Goal: Task Accomplishment & Management: Use online tool/utility

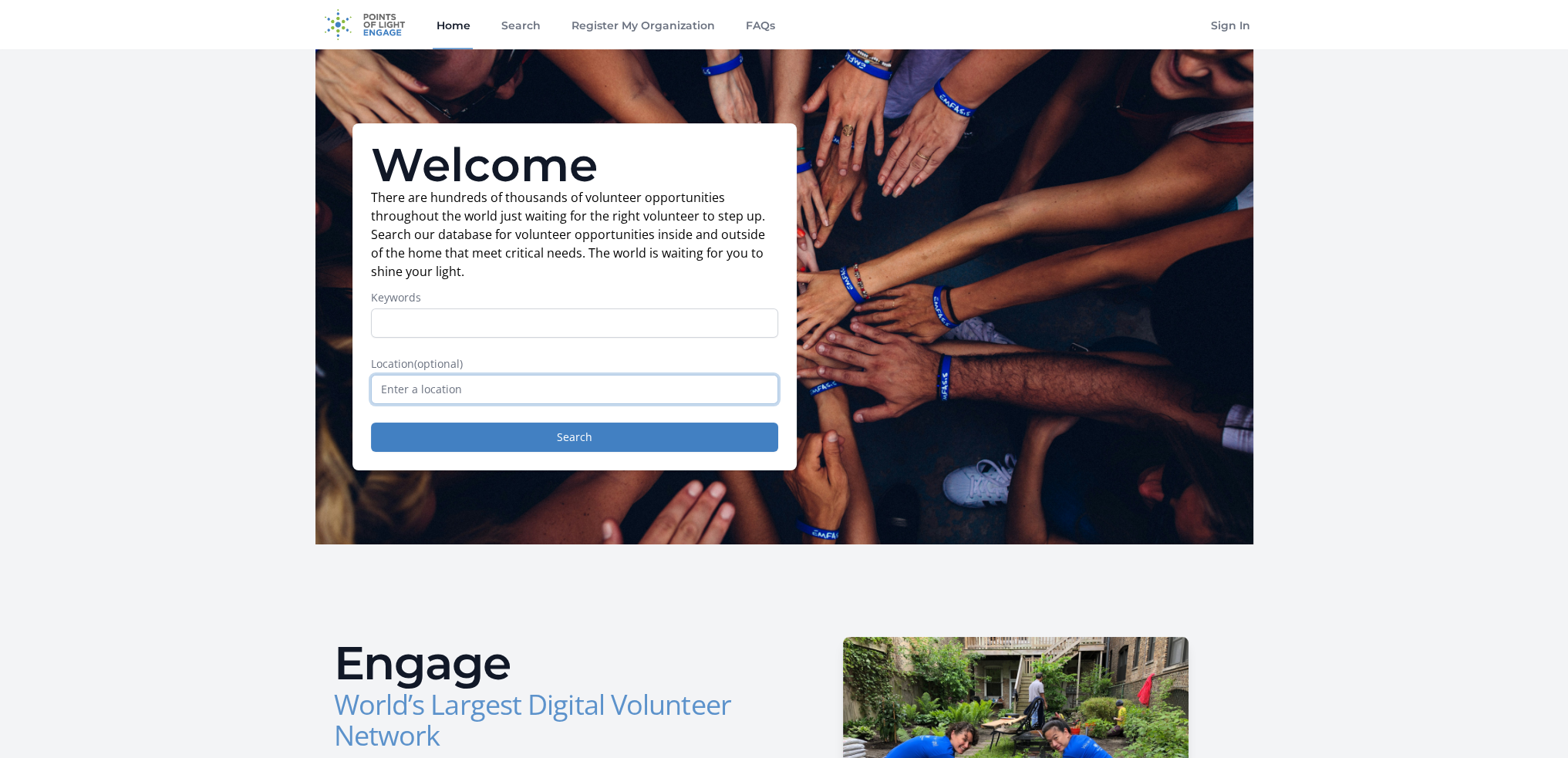
click at [487, 398] on input "text" at bounding box center [575, 389] width 407 height 29
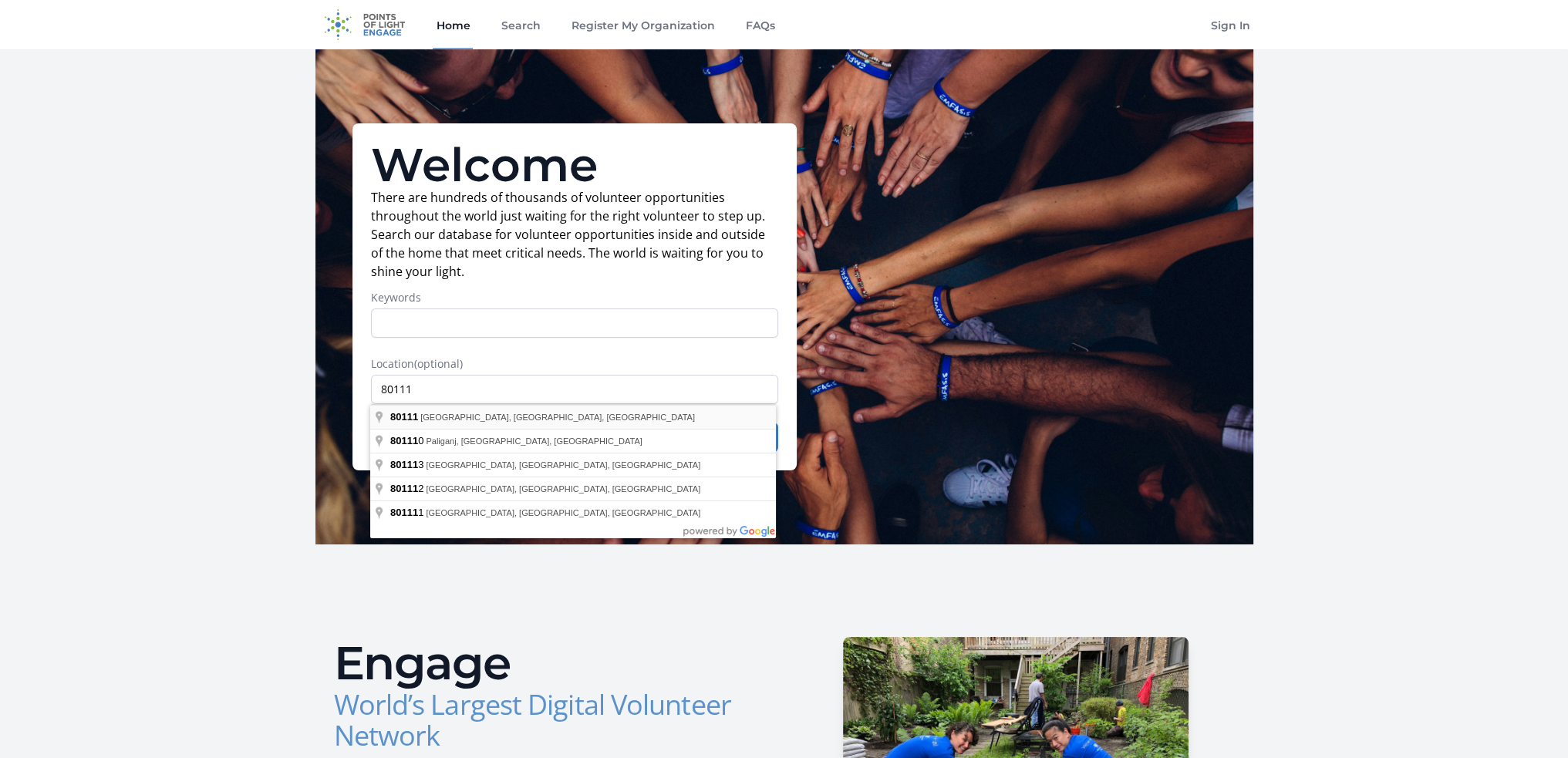
type input "[GEOGRAPHIC_DATA], [GEOGRAPHIC_DATA]"
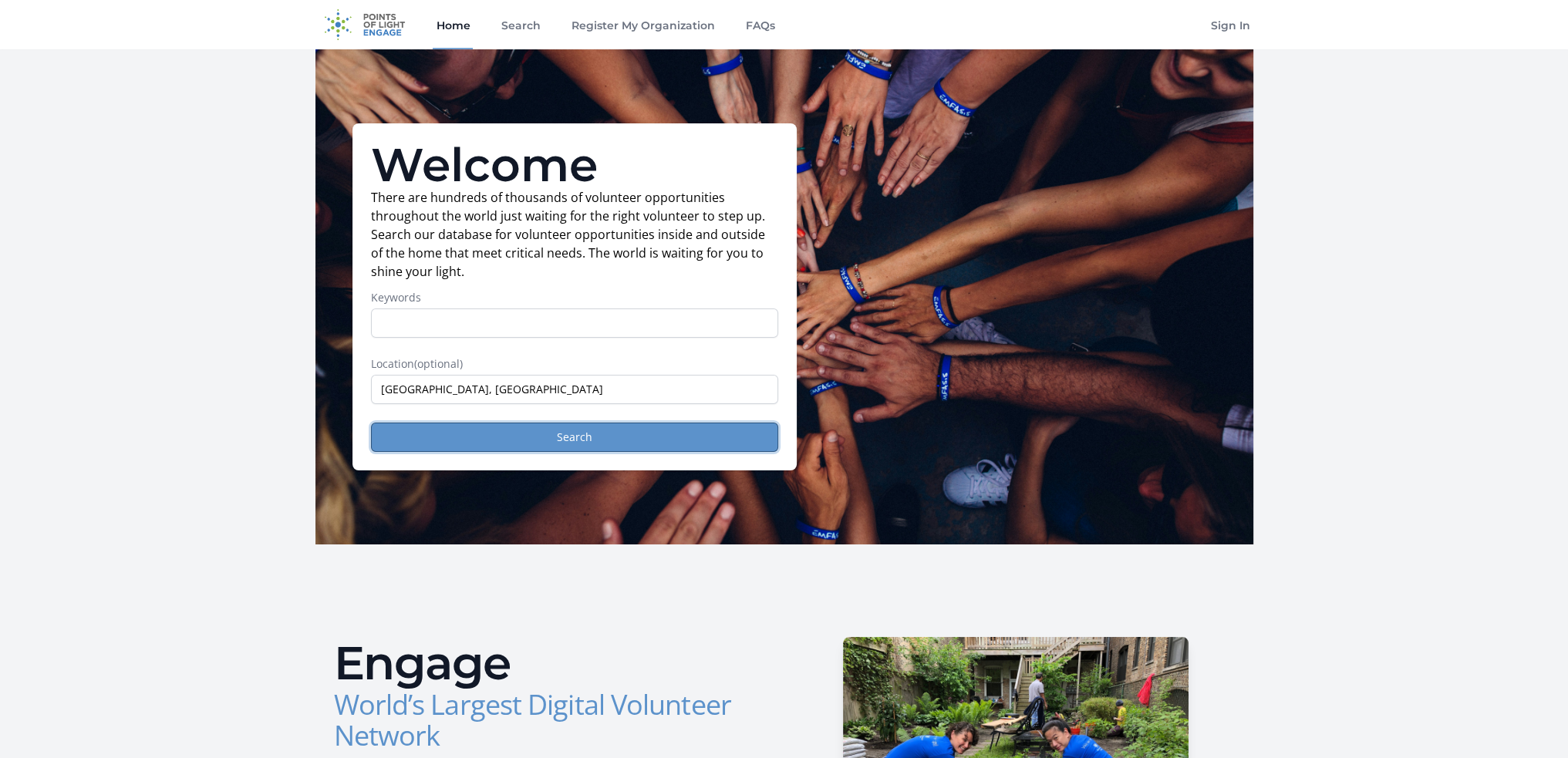
click at [516, 432] on button "Search" at bounding box center [575, 437] width 407 height 29
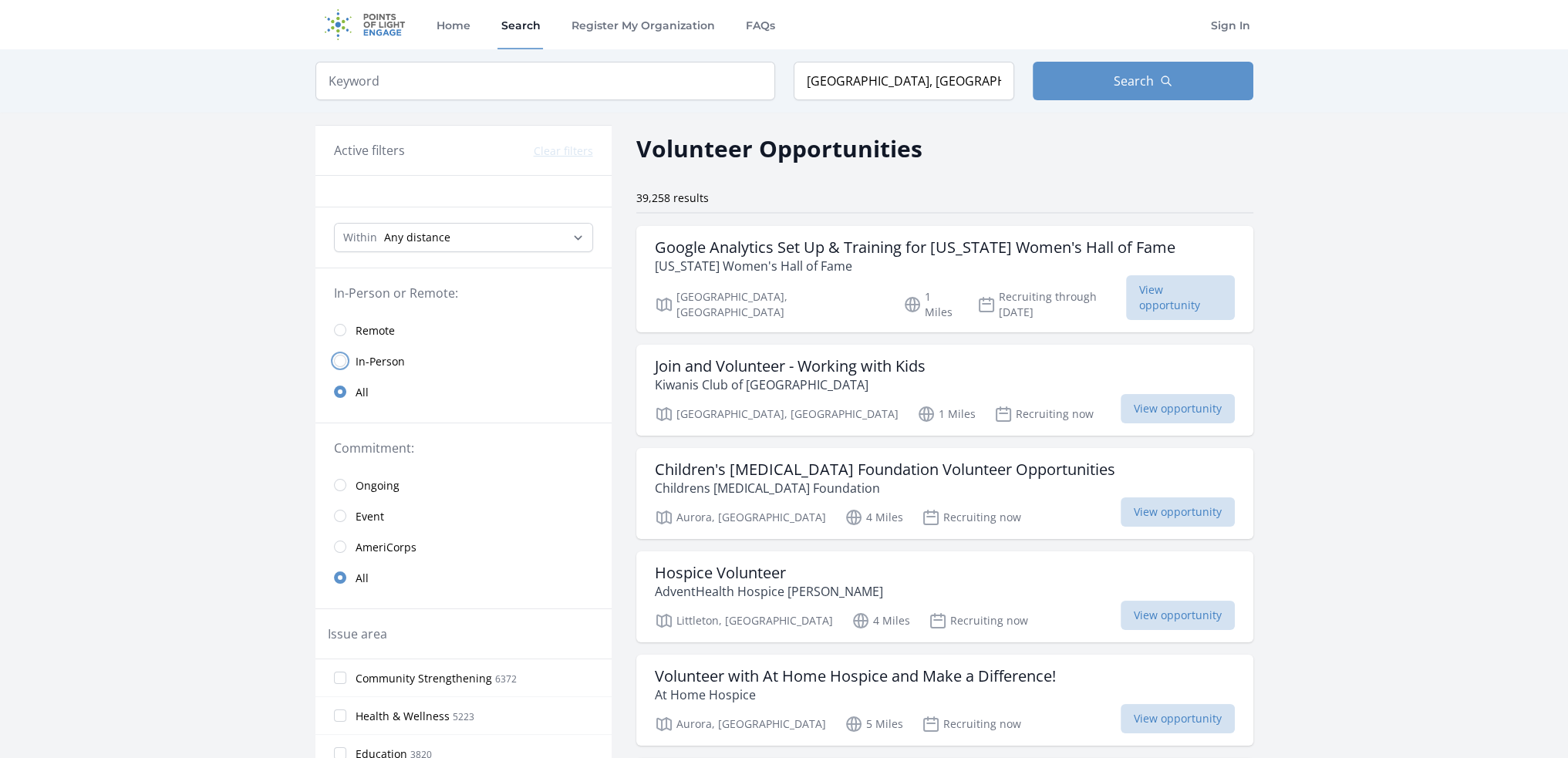
click at [334, 360] on input "radio" at bounding box center [340, 361] width 13 height 13
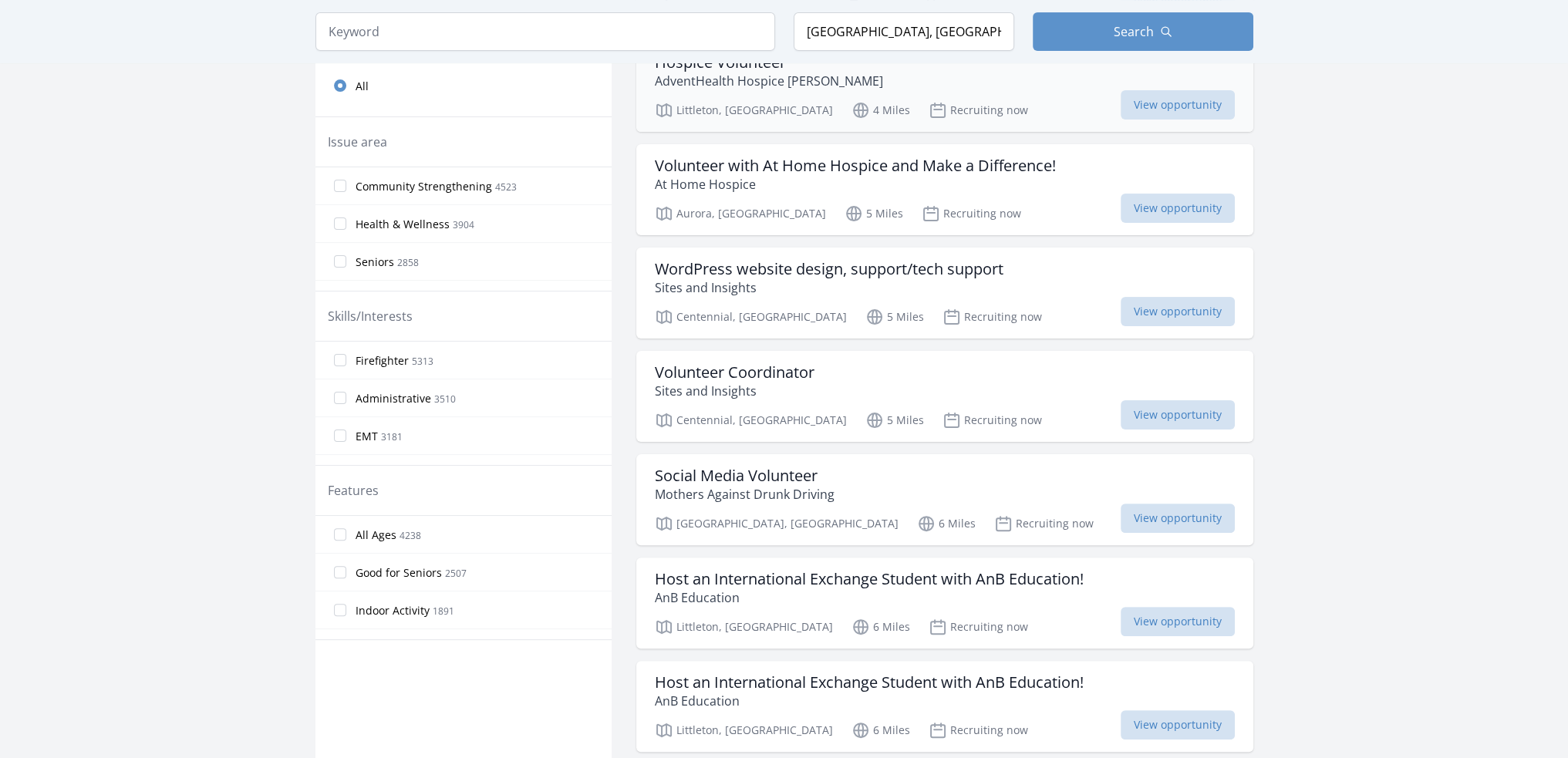
scroll to position [511, 0]
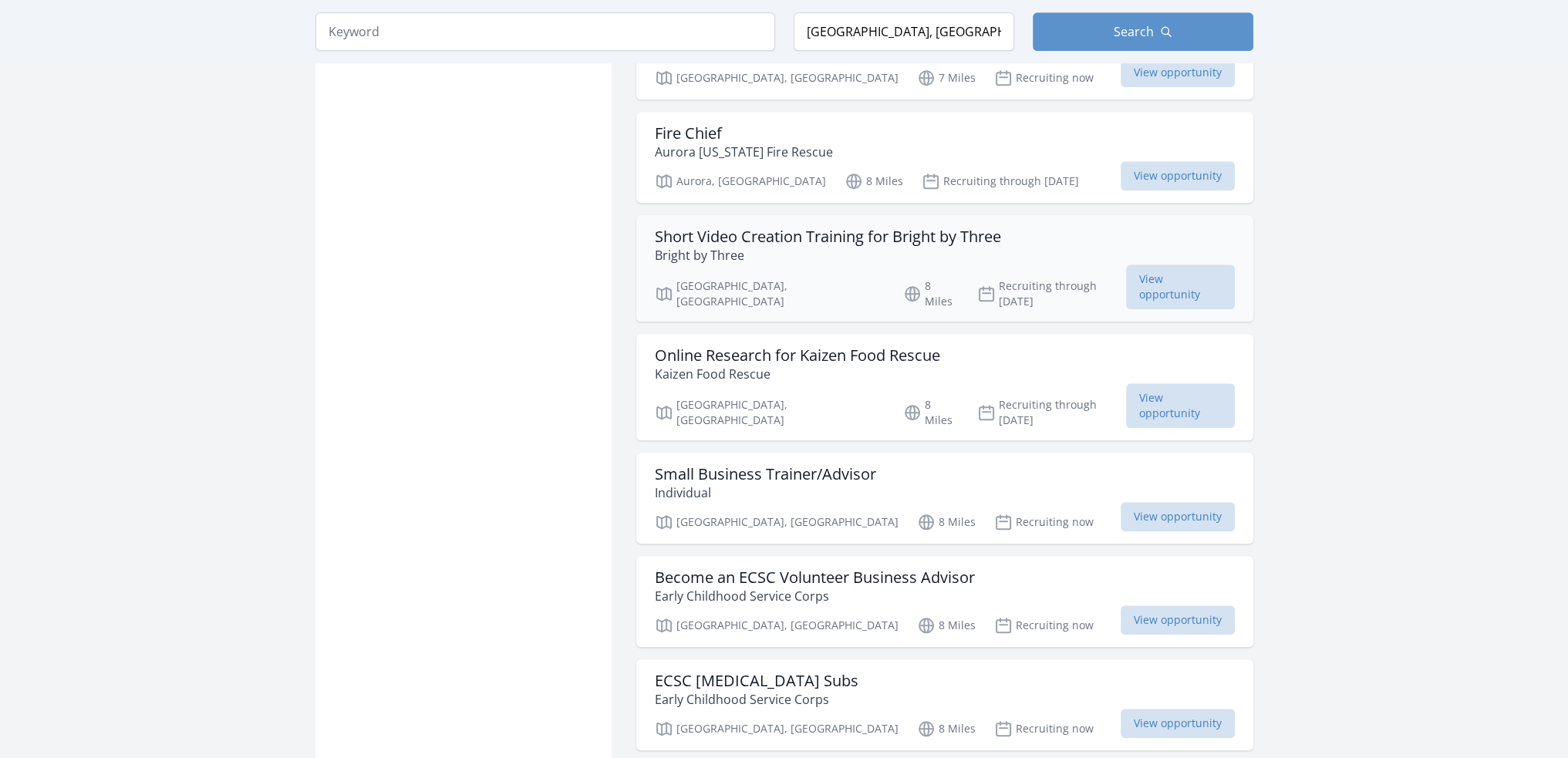
scroll to position [1917, 0]
